Goal: Task Accomplishment & Management: Use online tool/utility

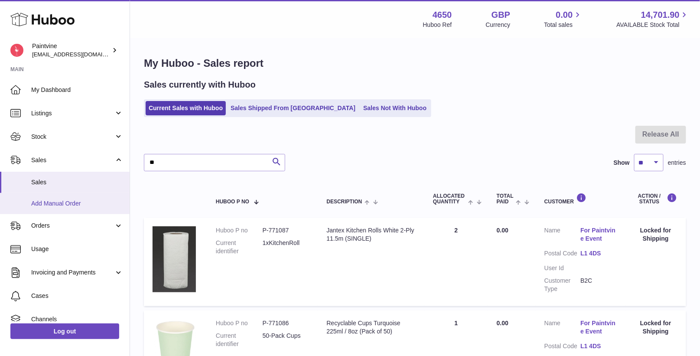
click at [76, 200] on span "Add Manual Order" at bounding box center [77, 203] width 92 height 8
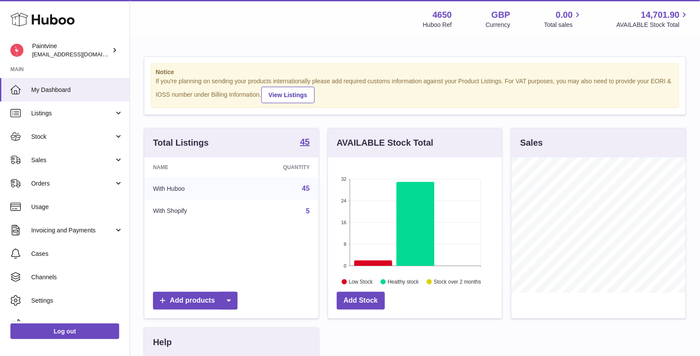
scroll to position [135, 174]
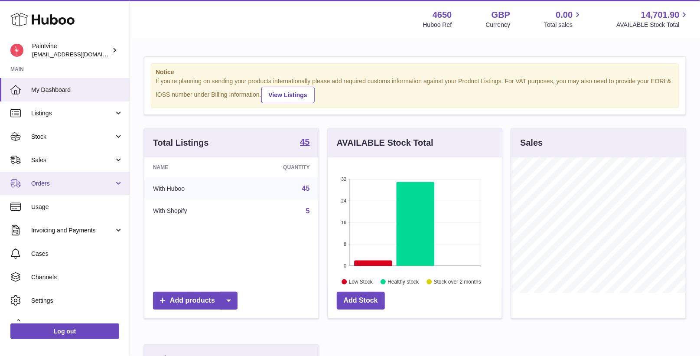
click at [92, 185] on span "Orders" at bounding box center [72, 184] width 83 height 8
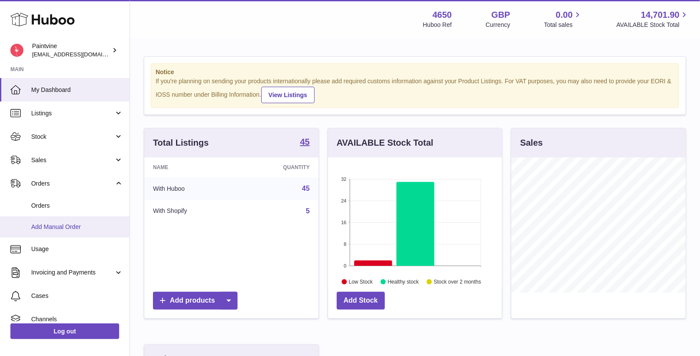
click at [78, 223] on span "Add Manual Order" at bounding box center [77, 227] width 92 height 8
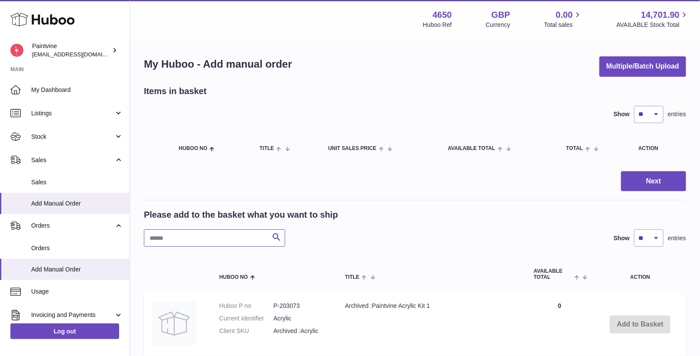
click at [209, 238] on input "text" at bounding box center [214, 237] width 141 height 17
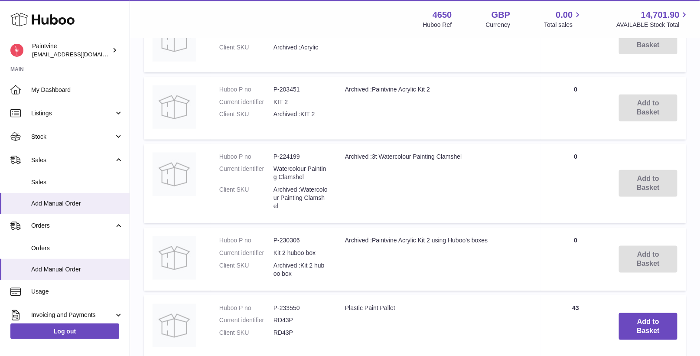
scroll to position [235, 0]
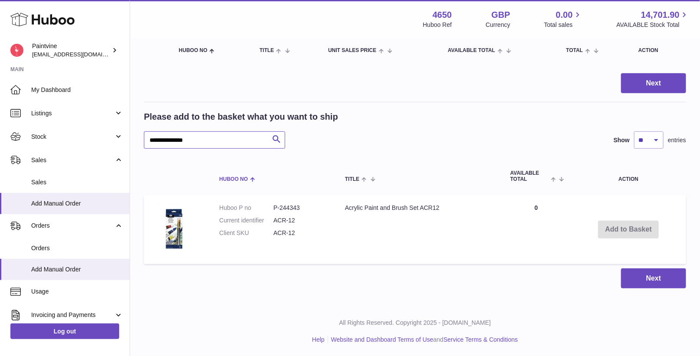
scroll to position [98, 0]
type input "**********"
type input "*******"
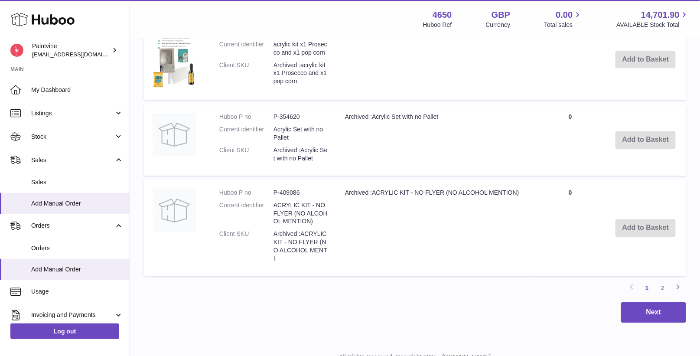
scroll to position [839, 0]
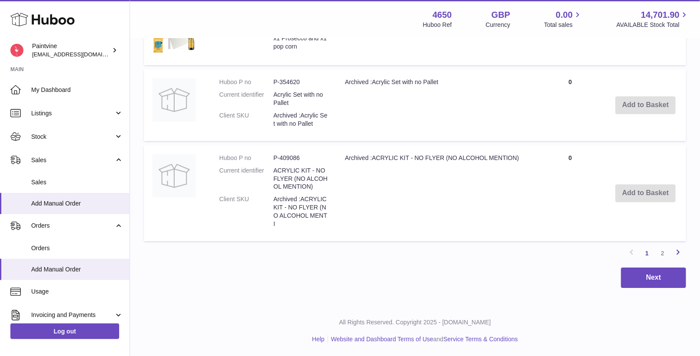
click at [679, 251] on icon at bounding box center [678, 252] width 10 height 11
